Goal: Task Accomplishment & Management: Complete application form

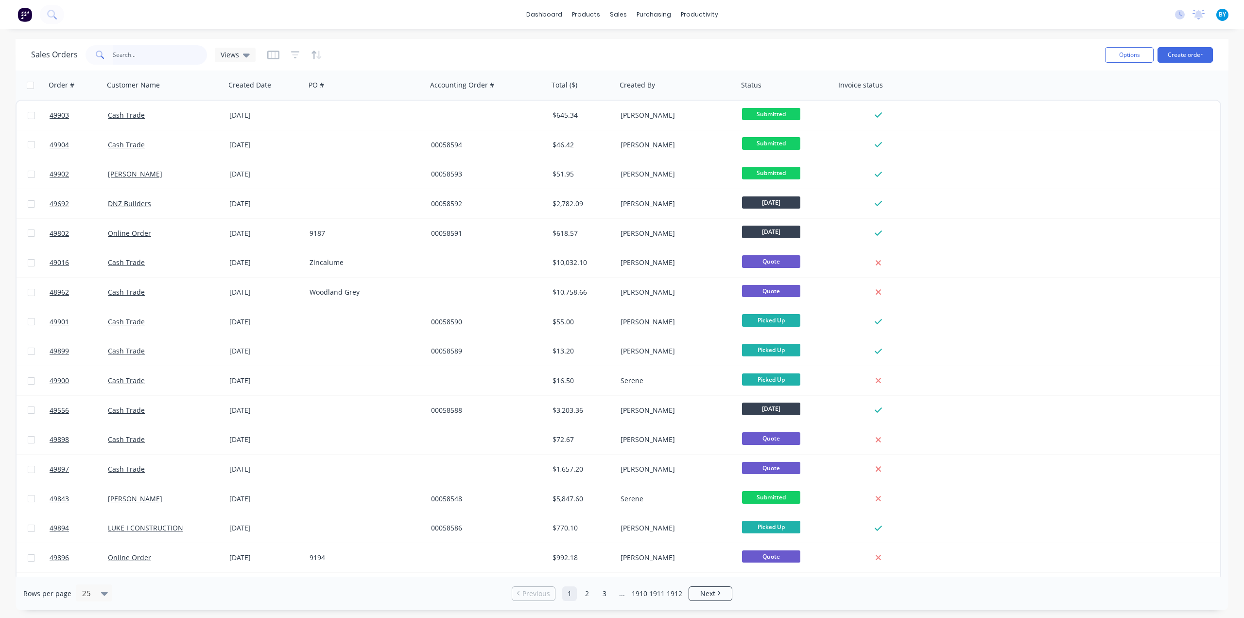
click at [131, 51] on input "text" at bounding box center [160, 54] width 95 height 19
type input "s"
click at [1190, 56] on button "Create order" at bounding box center [1184, 55] width 55 height 16
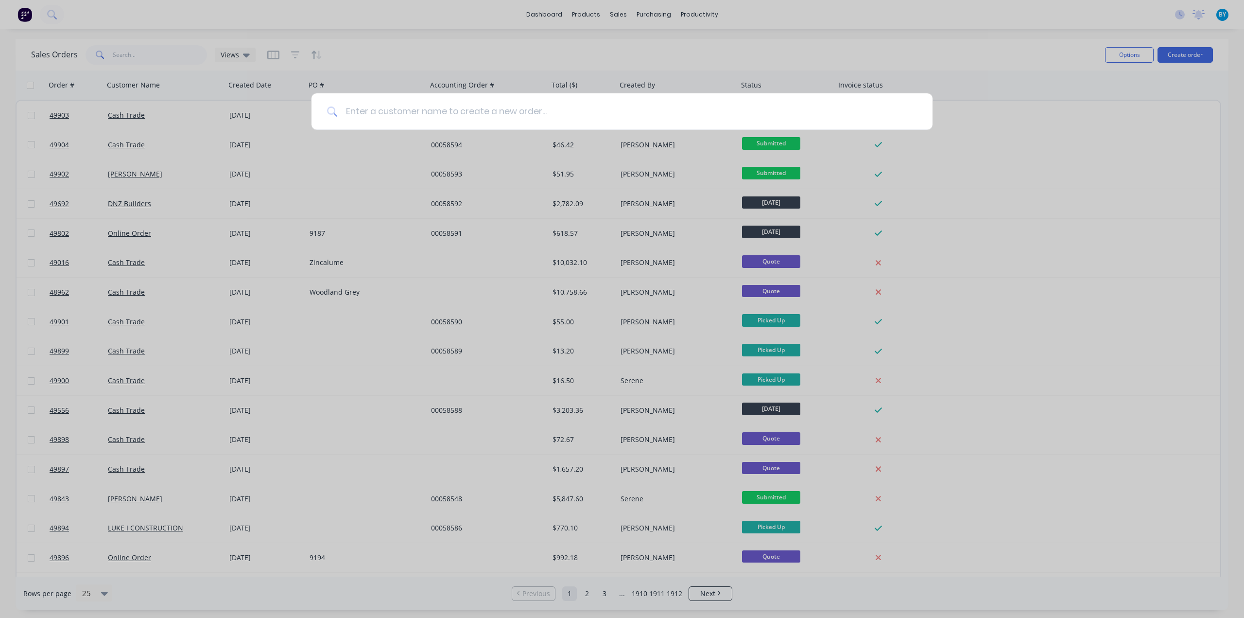
click at [462, 105] on input at bounding box center [627, 111] width 579 height 36
type input "g"
type input "f"
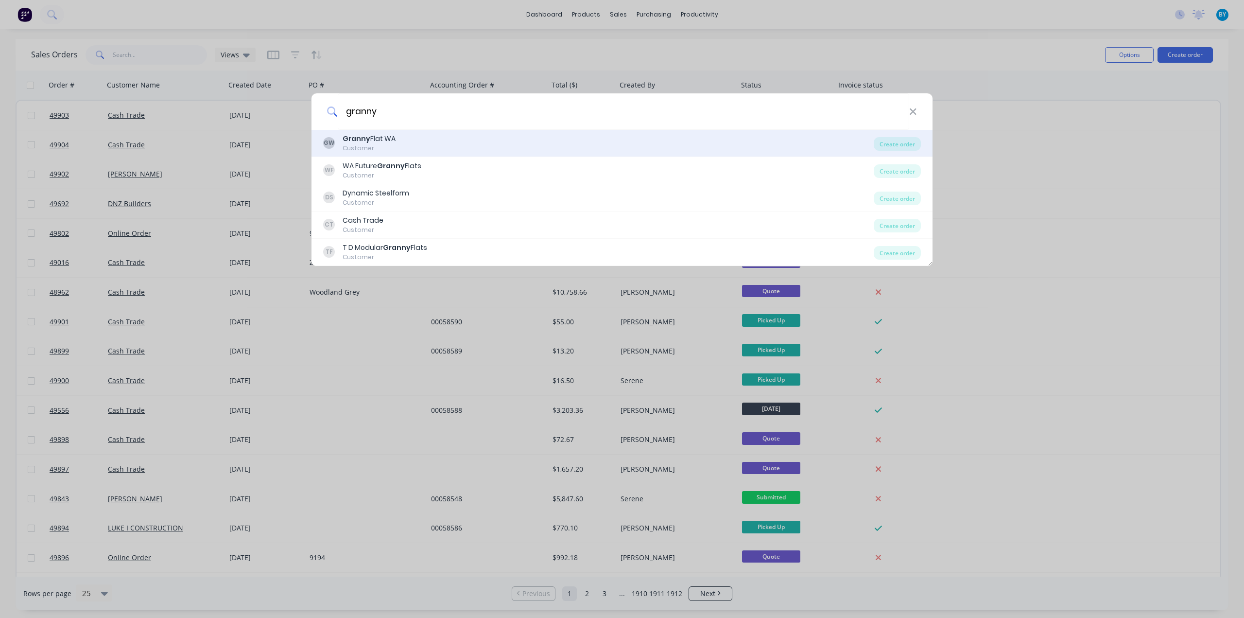
type input "granny"
click at [449, 144] on div "GW Granny Flat WA Customer" at bounding box center [598, 143] width 550 height 19
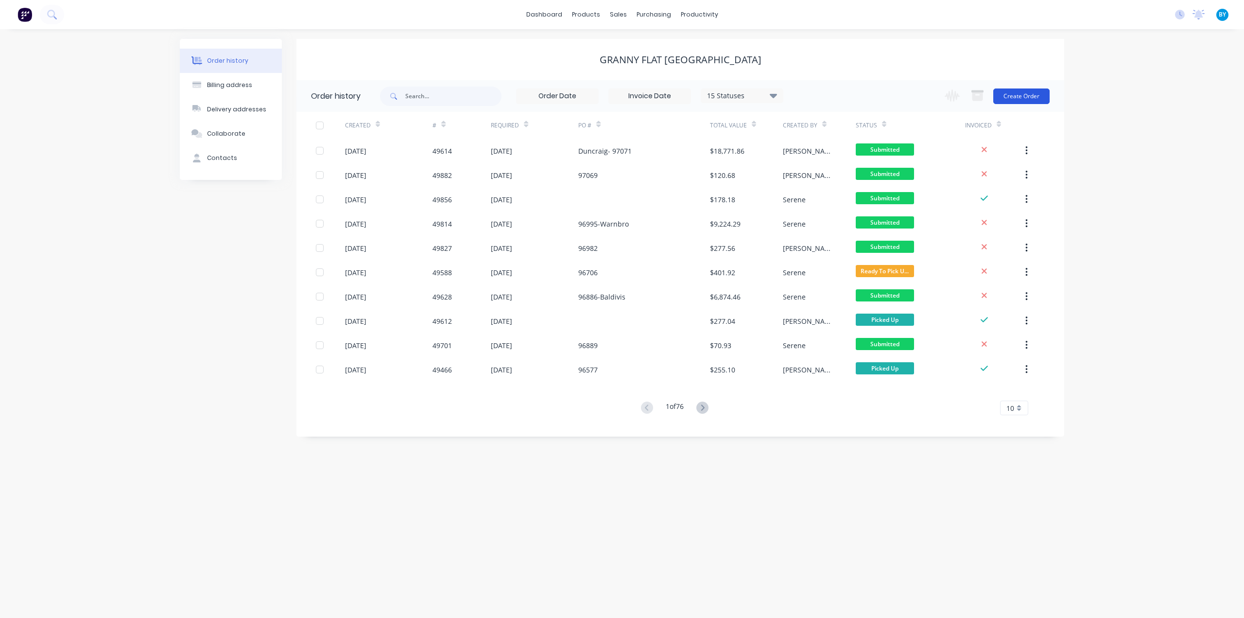
click at [1022, 92] on button "Create Order" at bounding box center [1021, 96] width 56 height 16
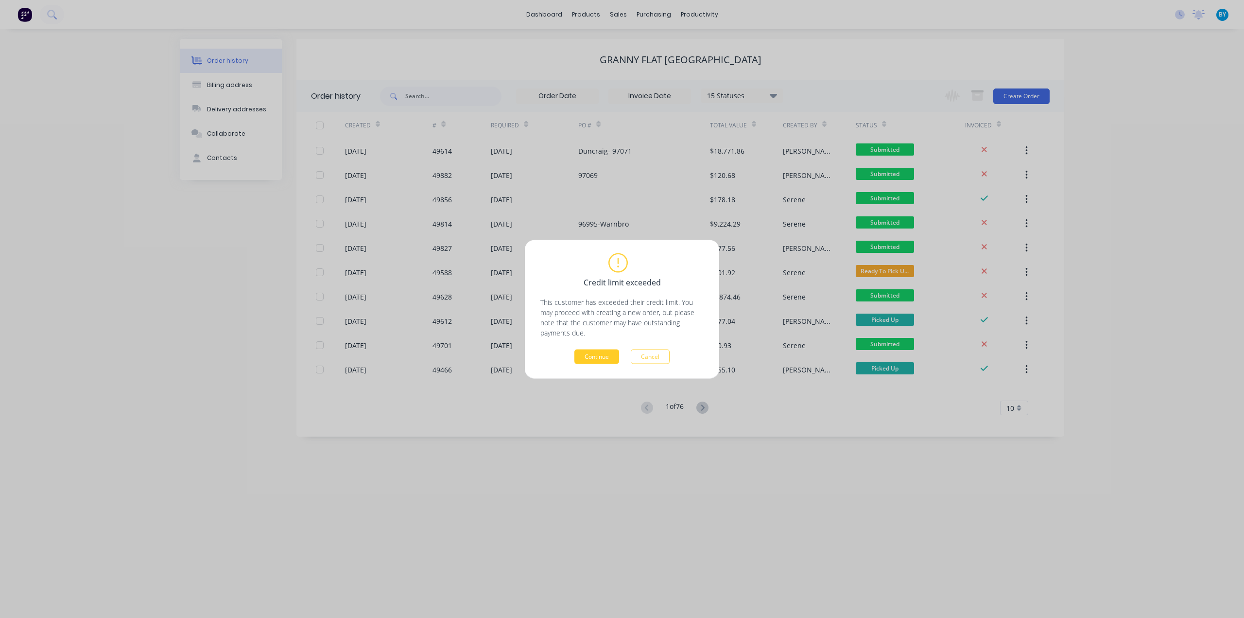
click at [602, 355] on button "Continue" at bounding box center [596, 356] width 45 height 15
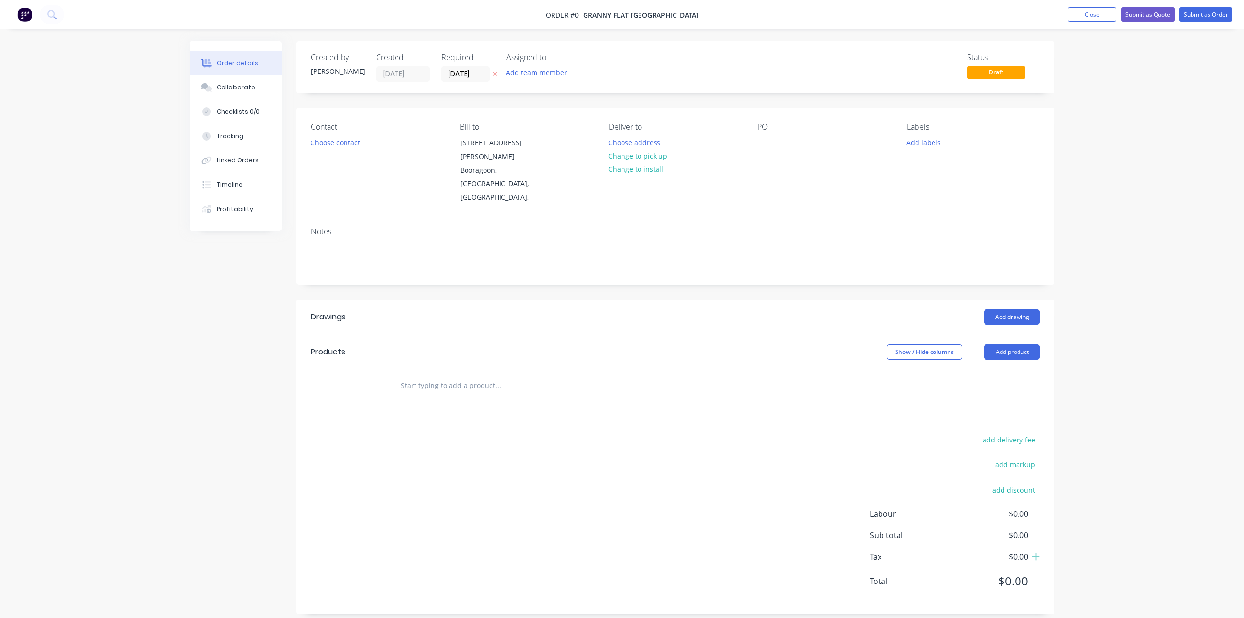
click at [1075, 312] on div "Order details Collaborate Checklists 0/0 Tracking Linked Orders Timeline Profit…" at bounding box center [622, 314] width 1244 height 628
click at [1019, 309] on button "Add drawing" at bounding box center [1012, 317] width 56 height 16
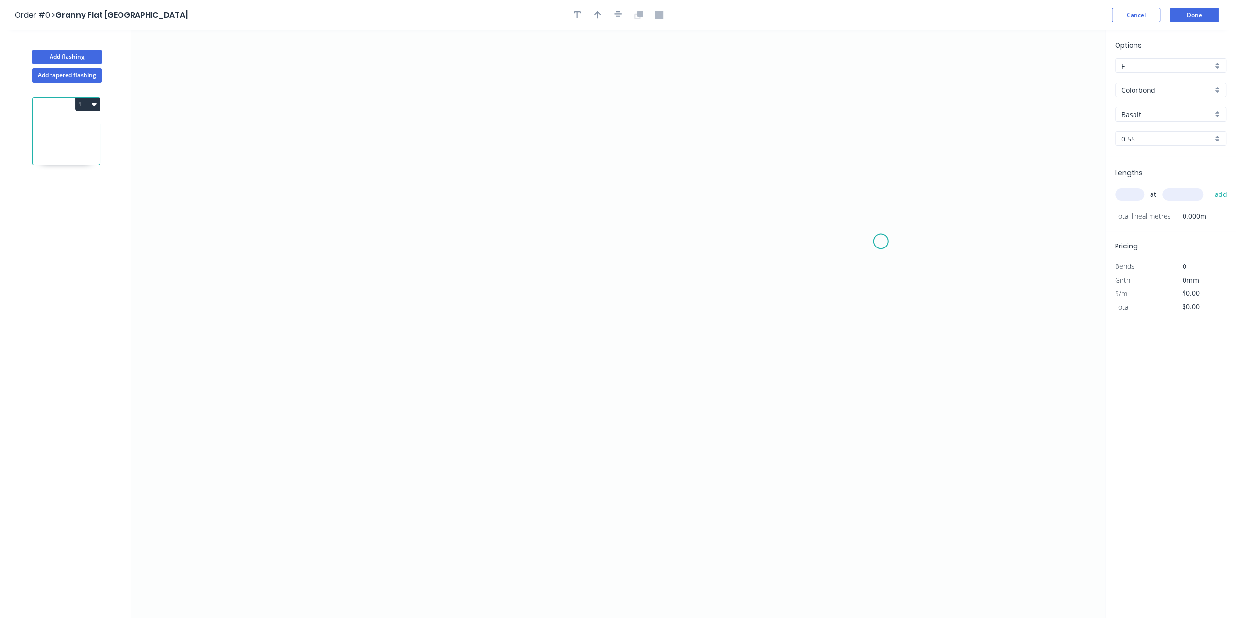
click at [881, 241] on icon "0" at bounding box center [618, 323] width 974 height 587
click at [867, 225] on icon "0" at bounding box center [618, 323] width 974 height 587
click at [505, 227] on icon "0 ?" at bounding box center [618, 323] width 974 height 587
click at [507, 481] on icon "0 ? ?" at bounding box center [618, 323] width 974 height 587
click at [544, 481] on icon "0 ? ? ?" at bounding box center [618, 323] width 974 height 587
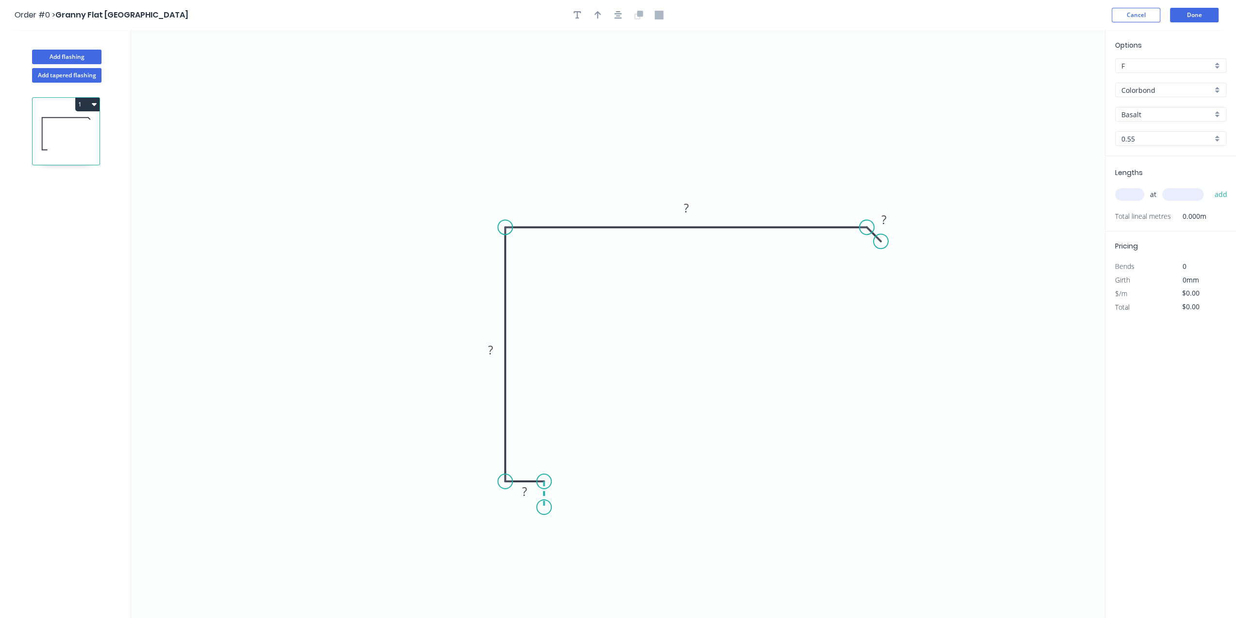
click at [545, 507] on icon "0 ? ? ? ?" at bounding box center [618, 323] width 974 height 587
click at [559, 520] on icon at bounding box center [551, 514] width 15 height 15
click at [542, 522] on tspan "?" at bounding box center [541, 520] width 5 height 16
click at [597, 14] on icon "button" at bounding box center [598, 15] width 7 height 8
type input "$17.02"
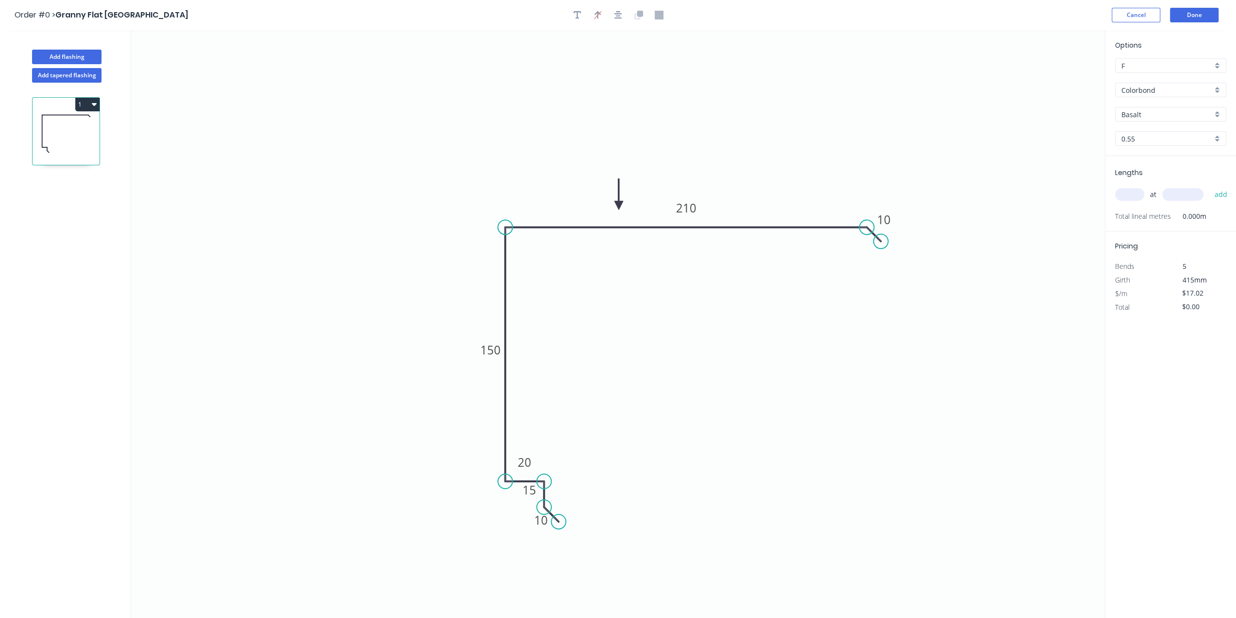
drag, startPoint x: 1059, startPoint y: 78, endPoint x: 553, endPoint y: 176, distance: 515.7
click at [617, 204] on icon at bounding box center [619, 193] width 9 height 31
click at [1218, 110] on div "Basalt" at bounding box center [1170, 114] width 111 height 15
click at [1161, 207] on div "Monument" at bounding box center [1171, 215] width 110 height 17
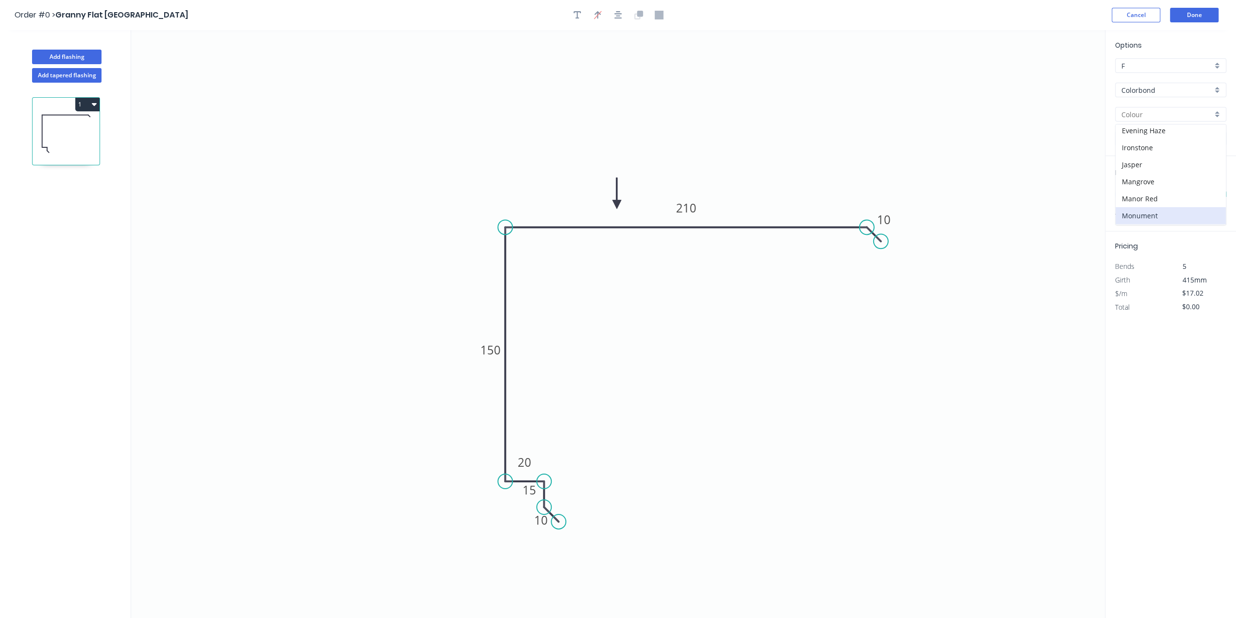
type input "Monument"
click at [1126, 196] on input "text" at bounding box center [1129, 194] width 29 height 13
type input "1"
type input "2560"
click at [1210, 186] on button "add" at bounding box center [1221, 194] width 23 height 17
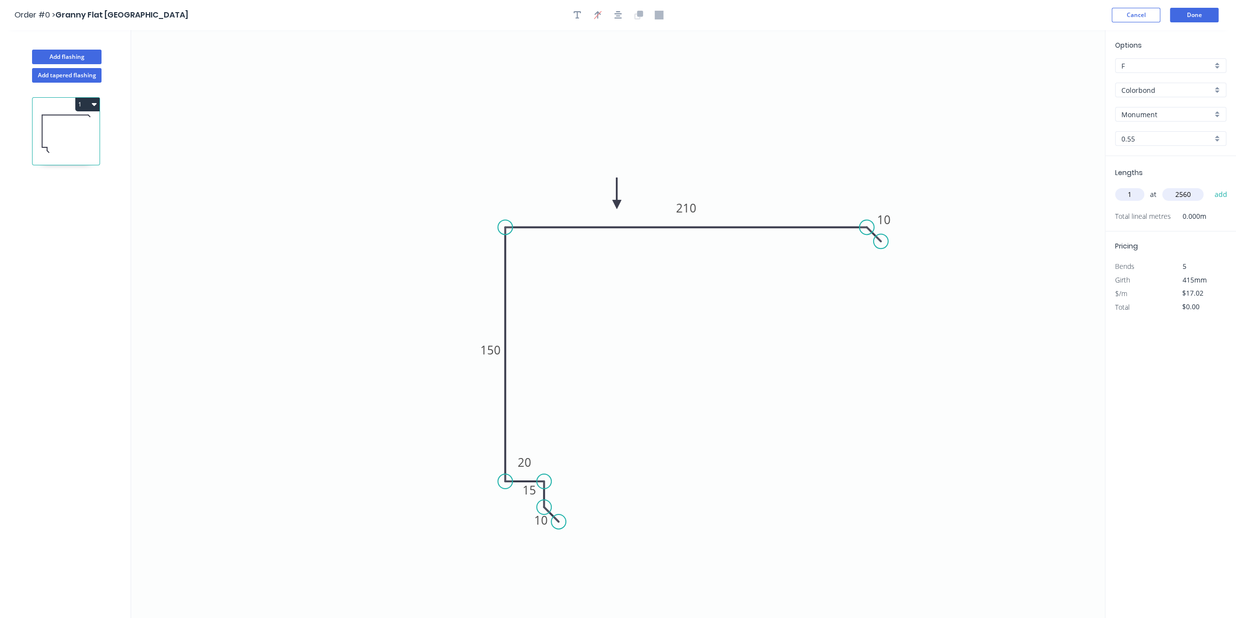
type input "$43.57"
click at [1194, 21] on button "Done" at bounding box center [1194, 15] width 49 height 15
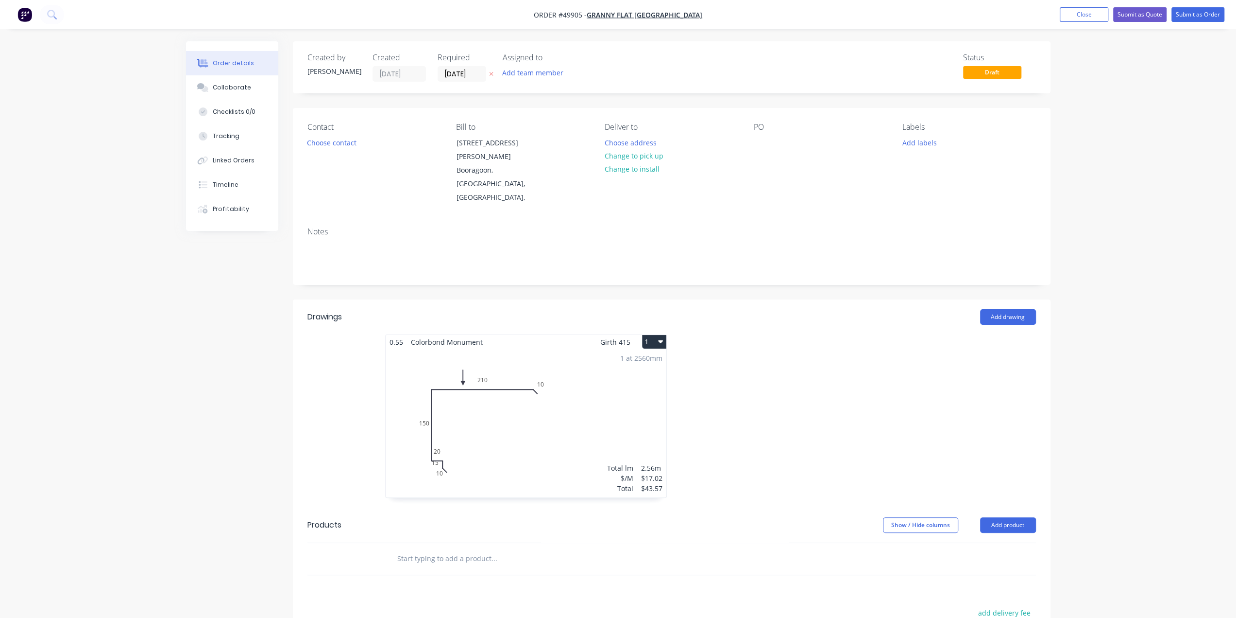
click at [1147, 265] on div "Order details Collaborate Checklists 0/0 Tracking Linked Orders Timeline Profit…" at bounding box center [618, 400] width 1236 height 801
click at [758, 139] on div at bounding box center [762, 143] width 16 height 14
click at [337, 136] on button "Choose contact" at bounding box center [332, 142] width 60 height 13
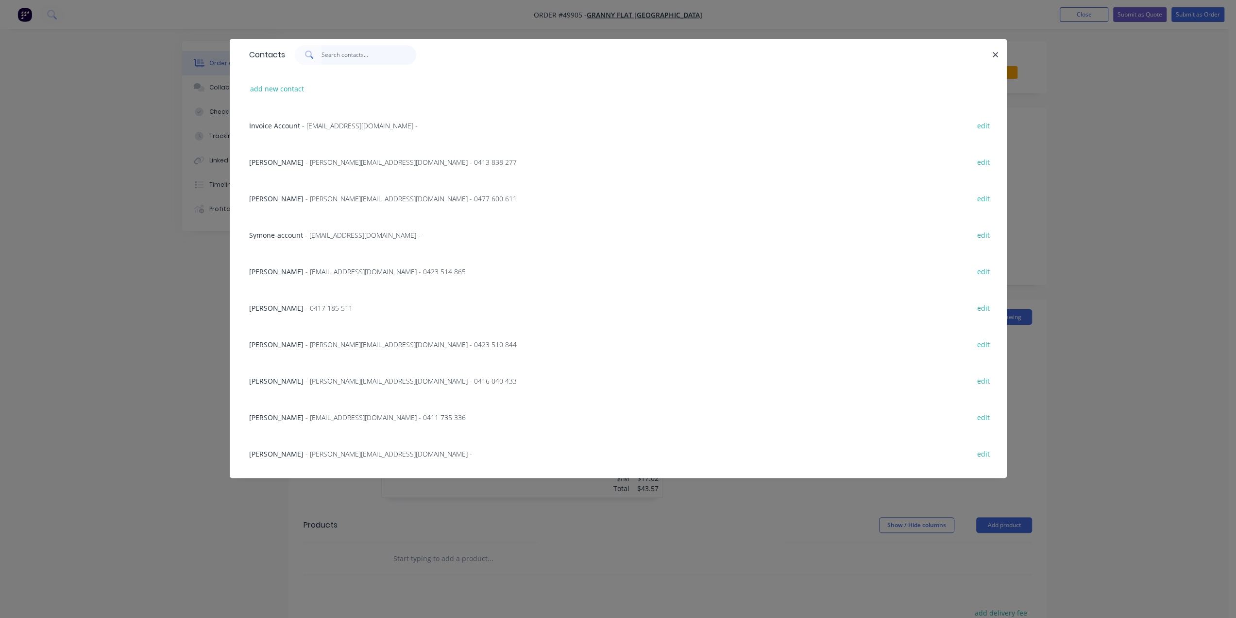
click at [336, 61] on input "text" at bounding box center [369, 54] width 95 height 19
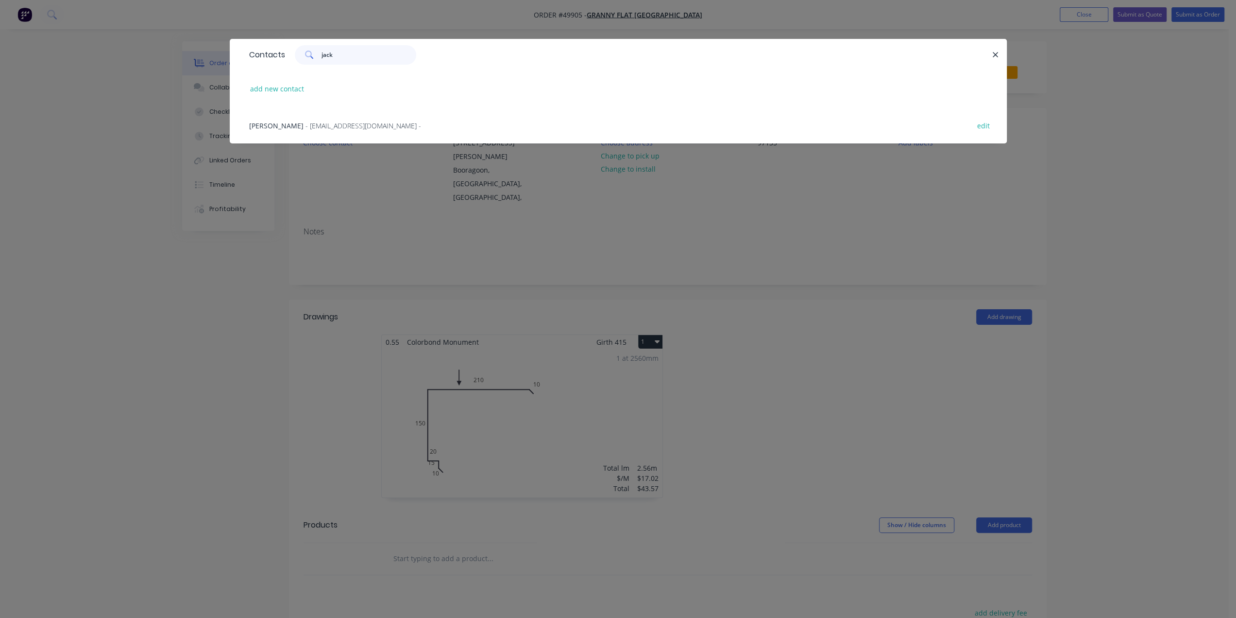
type input "jack"
drag, startPoint x: 278, startPoint y: 124, endPoint x: 275, endPoint y: 131, distance: 7.2
click at [278, 124] on span "[PERSON_NAME]" at bounding box center [276, 125] width 54 height 9
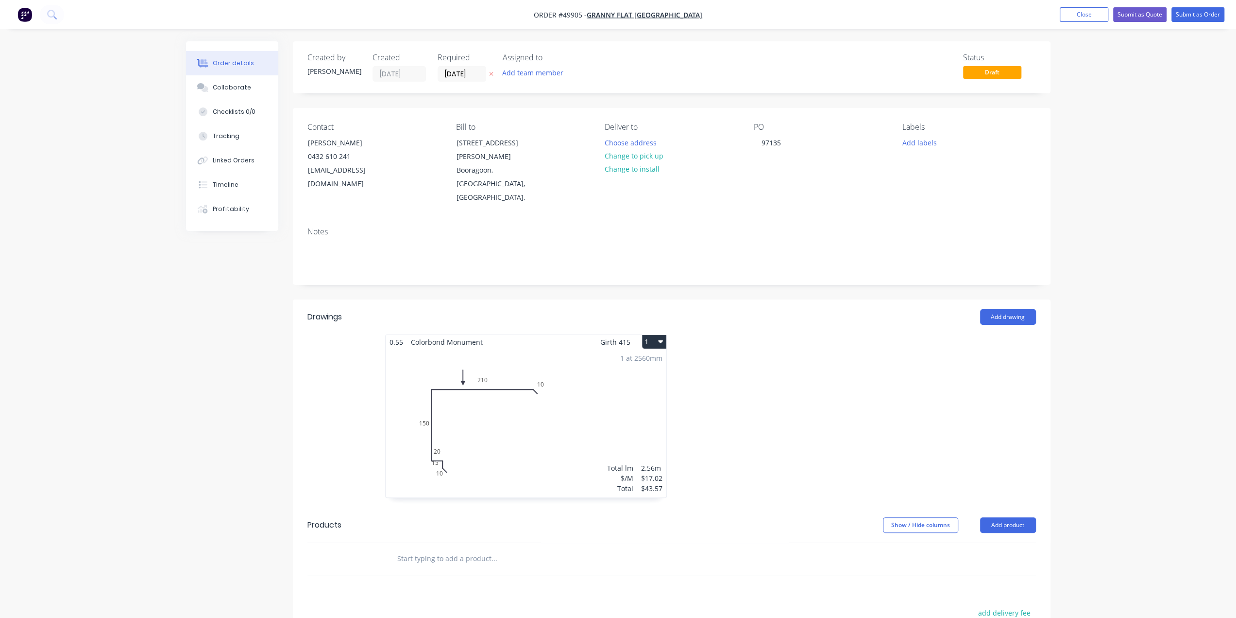
click at [1118, 162] on div "Order details Collaborate Checklists 0/0 Tracking Linked Orders Timeline Profit…" at bounding box center [618, 400] width 1236 height 801
click at [463, 74] on input "[DATE]" at bounding box center [462, 74] width 48 height 15
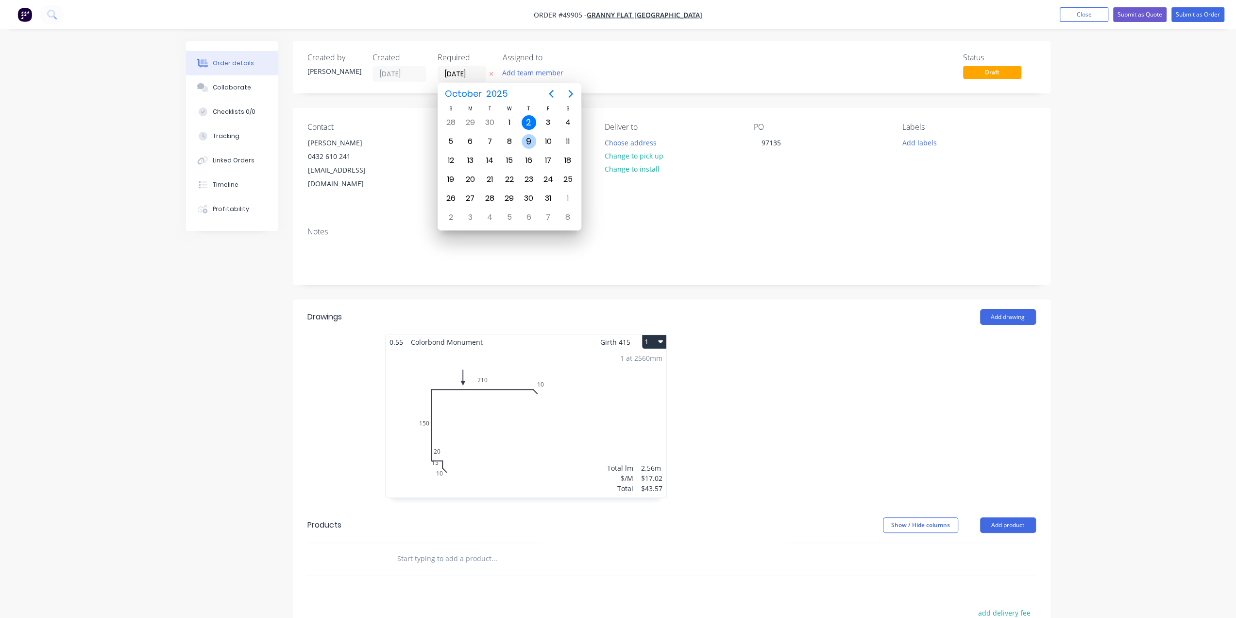
click at [525, 137] on div "9" at bounding box center [529, 141] width 15 height 15
type input "[DATE]"
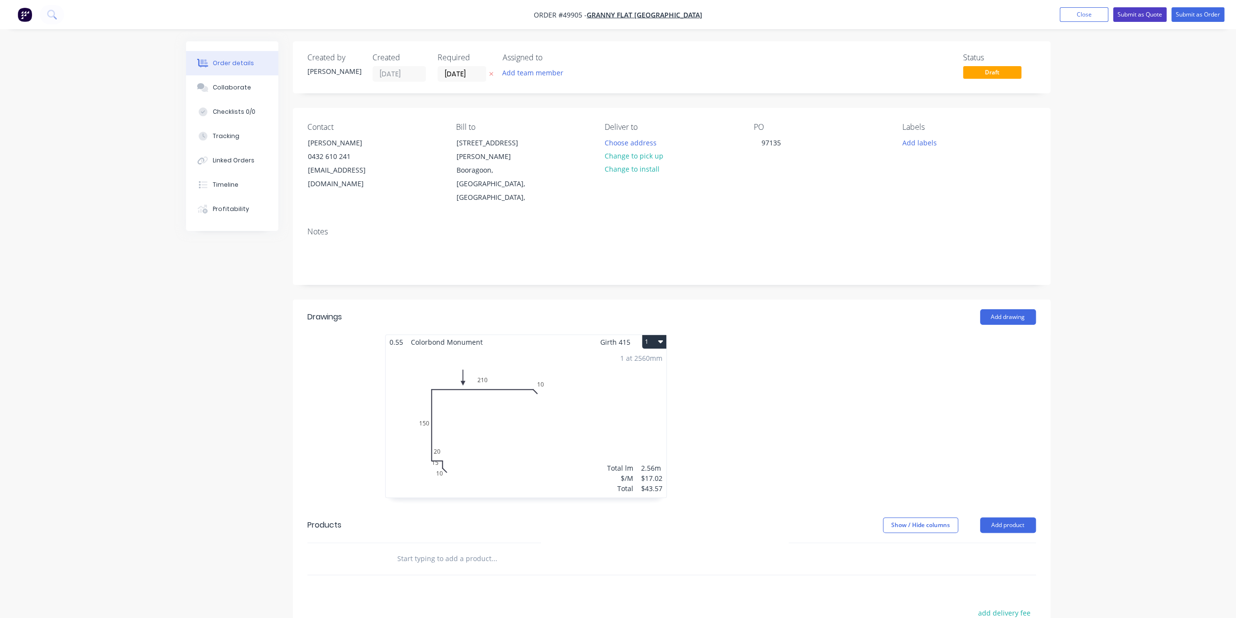
click at [1140, 12] on button "Submit as Quote" at bounding box center [1140, 14] width 53 height 15
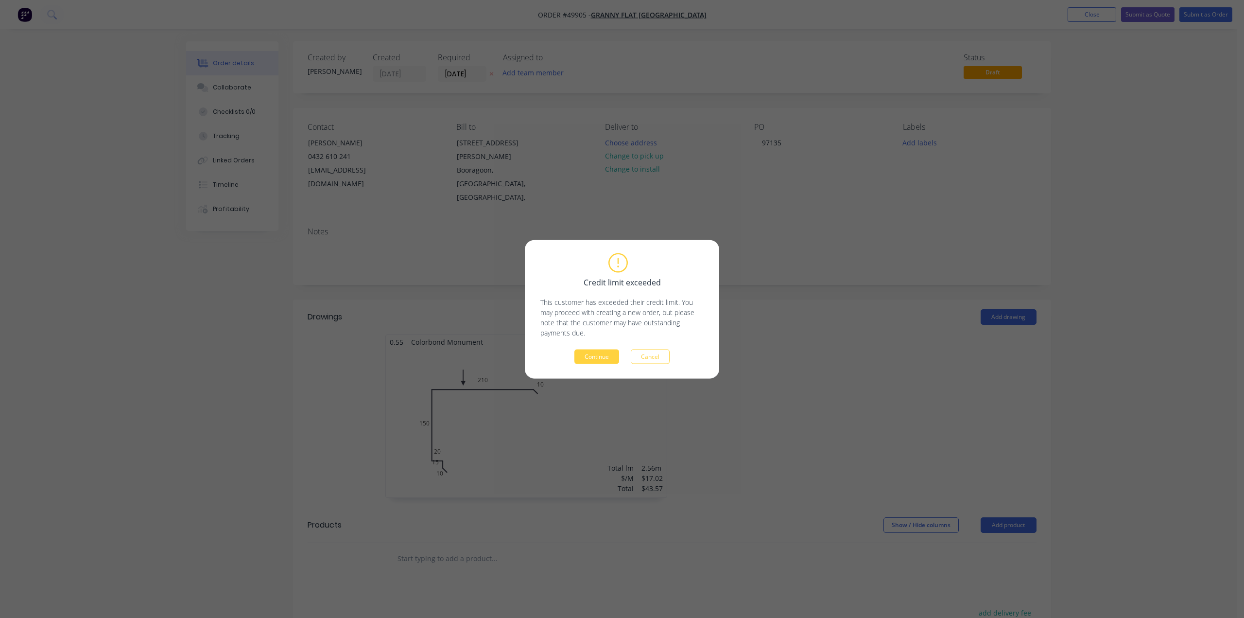
click at [604, 360] on button "Continue" at bounding box center [596, 356] width 45 height 15
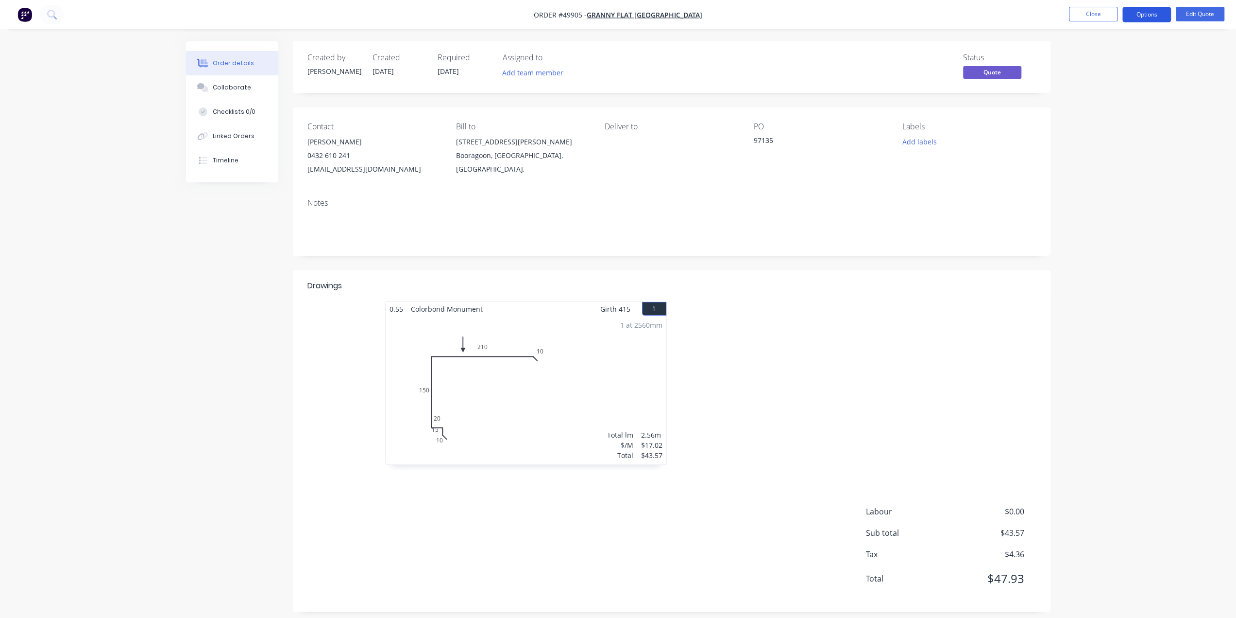
click at [1142, 17] on button "Options" at bounding box center [1147, 15] width 49 height 16
click at [1111, 58] on div "Quote" at bounding box center [1117, 59] width 89 height 14
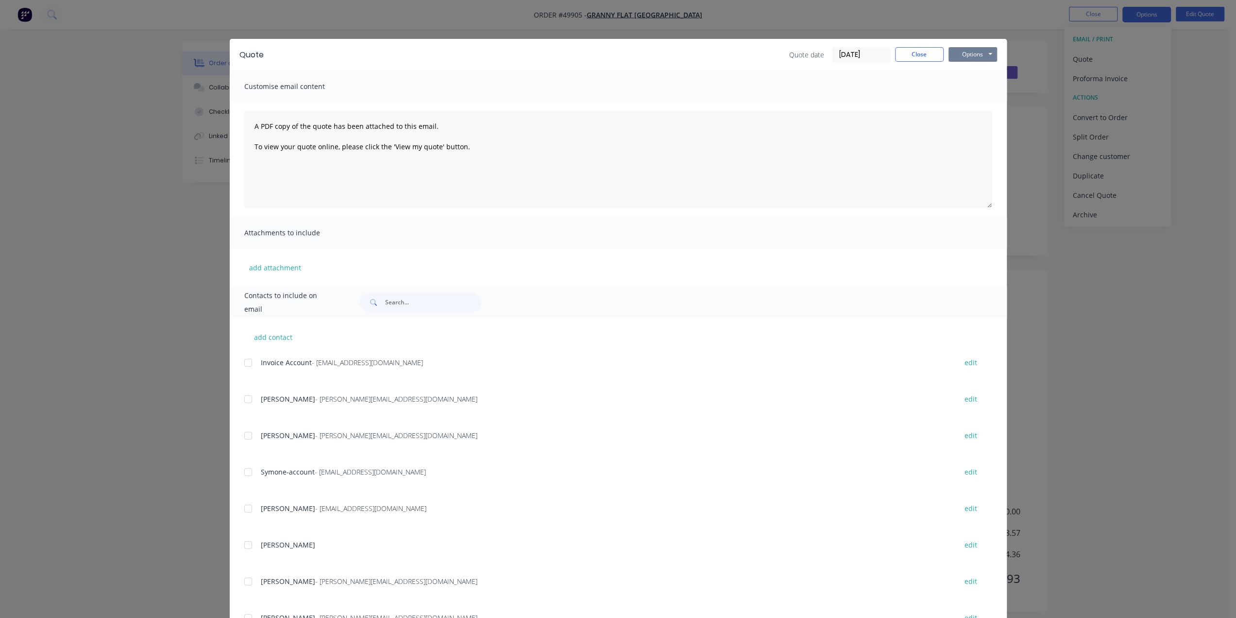
click at [973, 55] on button "Options" at bounding box center [973, 54] width 49 height 15
click at [972, 85] on button "Print" at bounding box center [980, 88] width 62 height 16
click at [1162, 108] on div "Quote Quote date [DATE] Close Options Preview Print Email Customise email conte…" at bounding box center [618, 309] width 1236 height 618
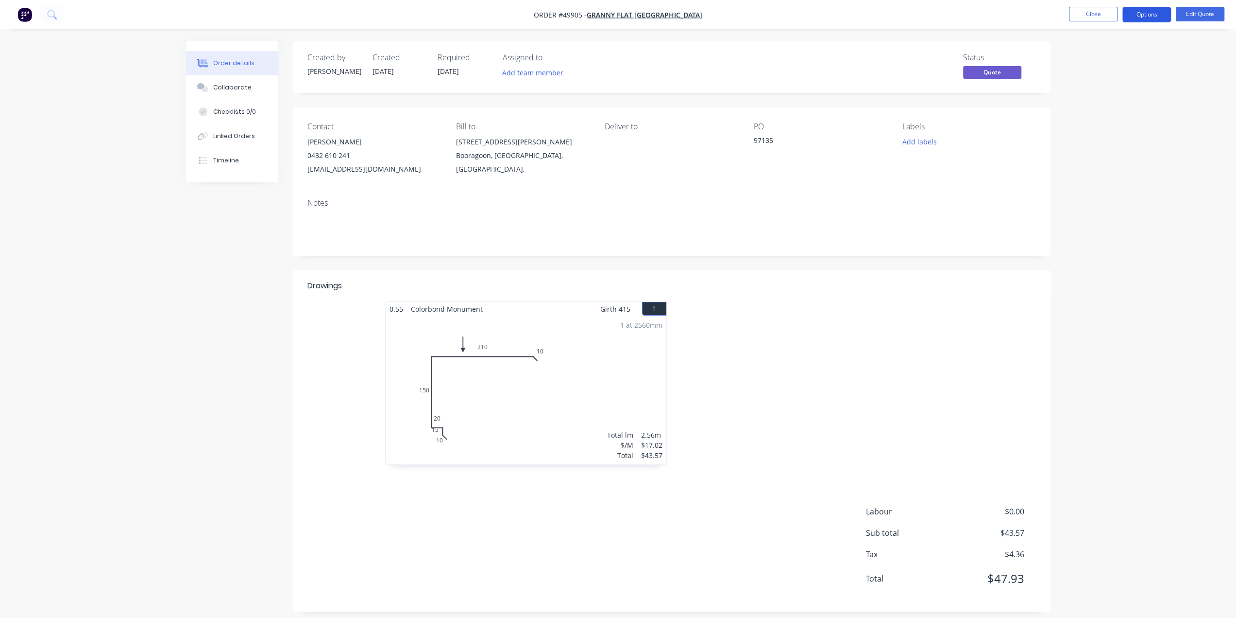
click at [1146, 13] on button "Options" at bounding box center [1147, 15] width 49 height 16
click at [1107, 113] on div "Convert to Order" at bounding box center [1117, 117] width 89 height 14
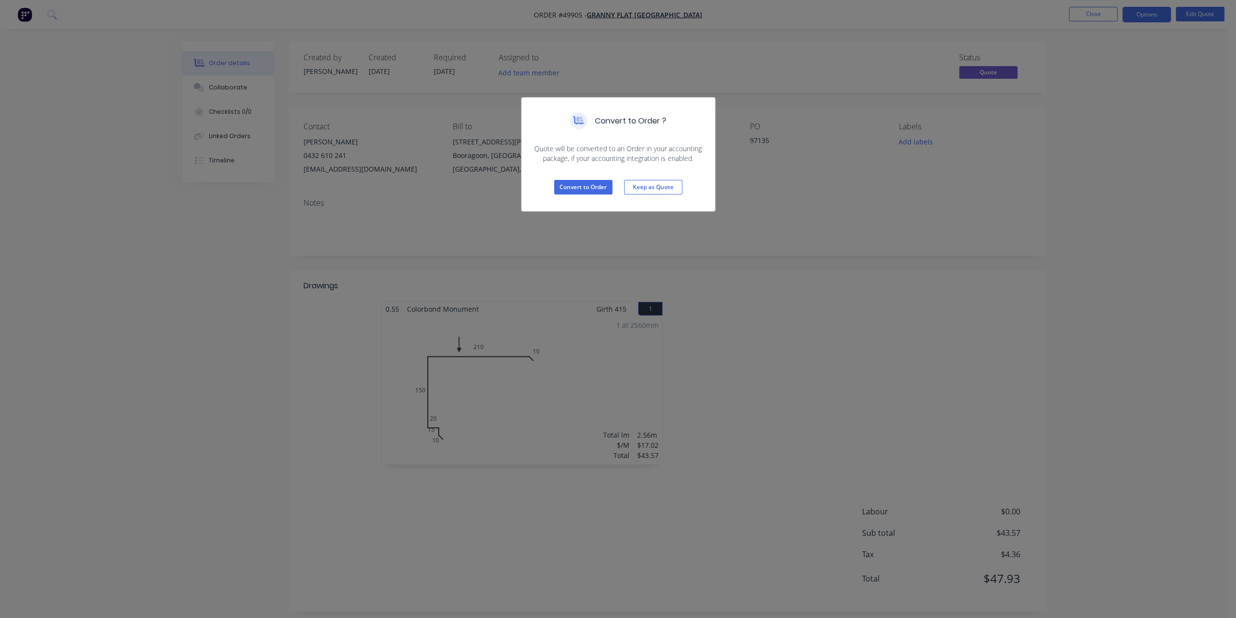
click at [588, 176] on div "Convert to Order Keep as Quote" at bounding box center [618, 187] width 193 height 48
click at [585, 184] on button "Convert to Order" at bounding box center [583, 187] width 58 height 15
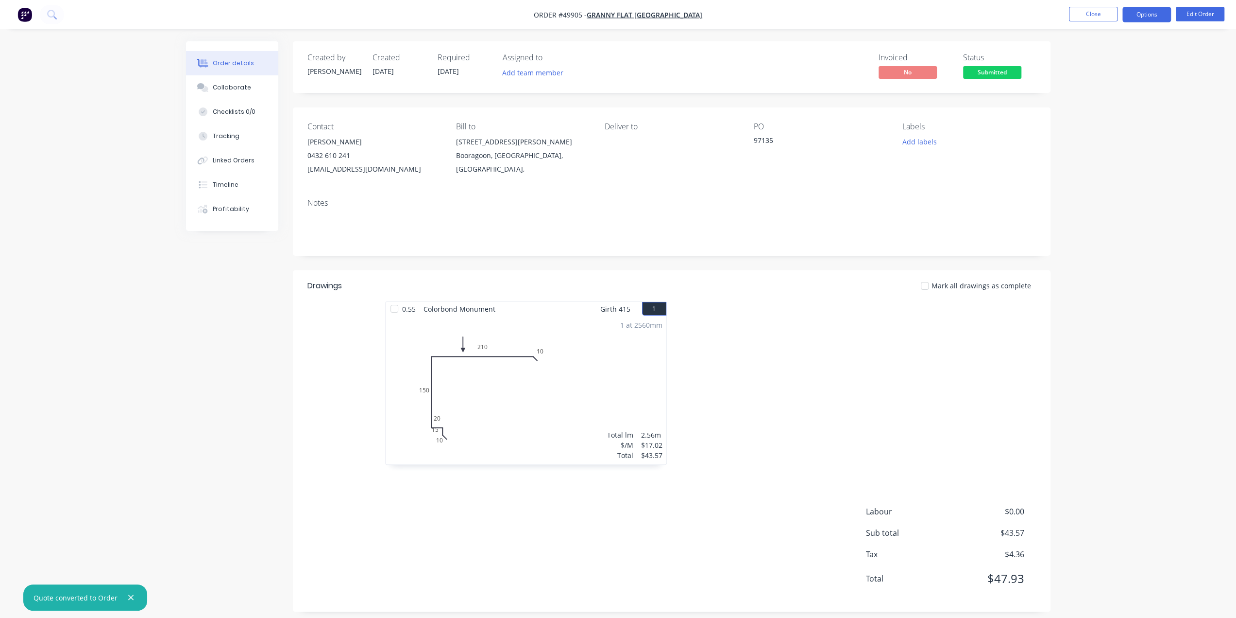
click at [1152, 12] on button "Options" at bounding box center [1147, 15] width 49 height 16
click at [1104, 116] on div "Work Order" at bounding box center [1117, 117] width 89 height 14
click at [1100, 96] on div "Without pricing" at bounding box center [1117, 98] width 89 height 14
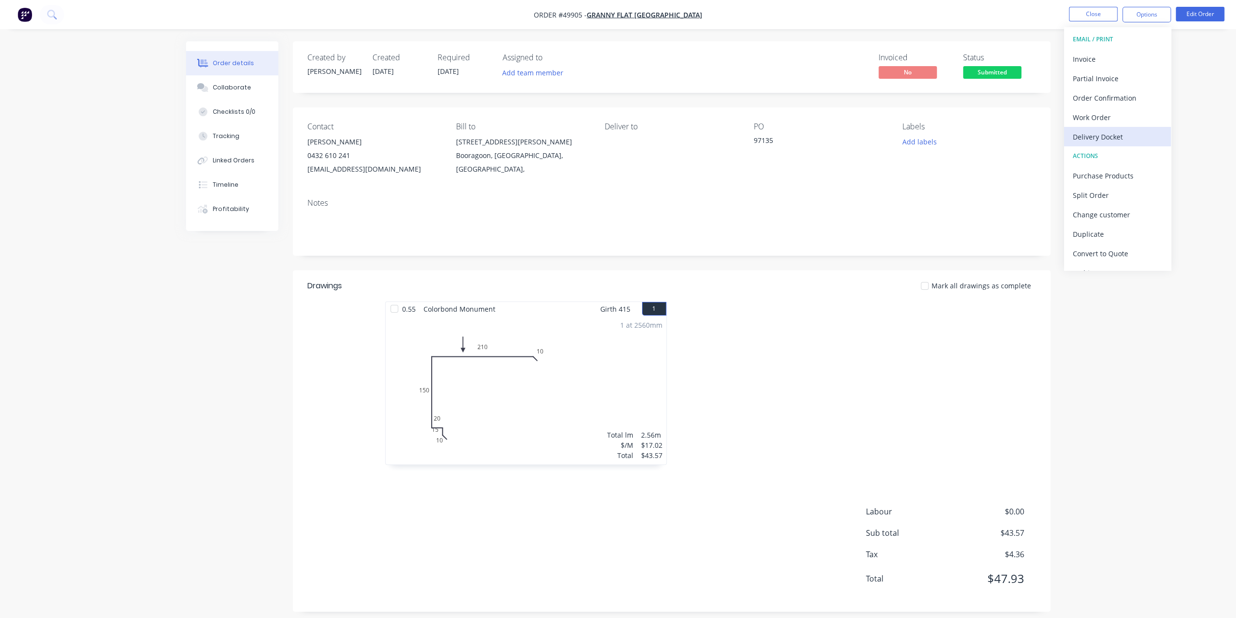
click at [1117, 132] on div "Delivery Docket" at bounding box center [1117, 137] width 89 height 14
click at [1094, 99] on div "Without pricing" at bounding box center [1117, 98] width 89 height 14
